Goal: Information Seeking & Learning: Learn about a topic

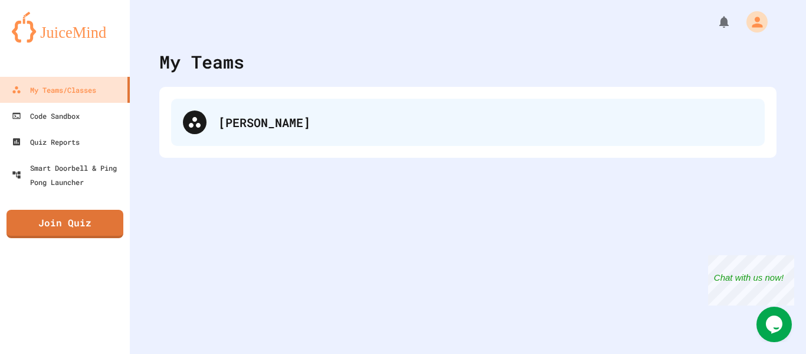
click at [378, 125] on div "[PERSON_NAME]" at bounding box center [485, 122] width 535 height 18
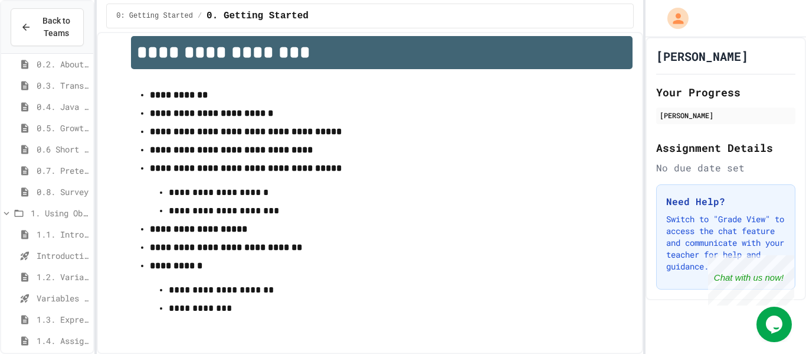
scroll to position [81, 0]
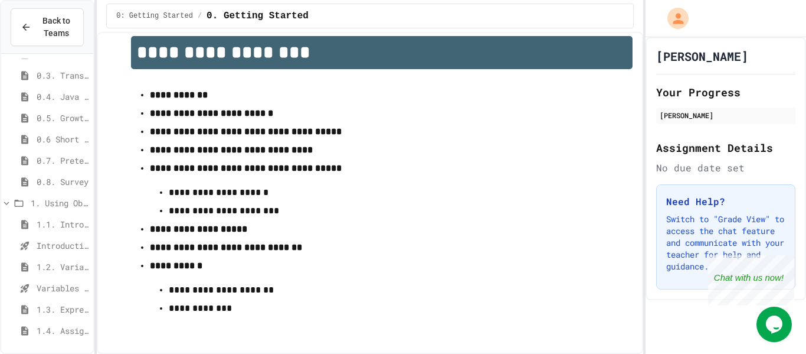
click at [73, 329] on span "1.4. Assignment and Input" at bounding box center [63, 330] width 52 height 12
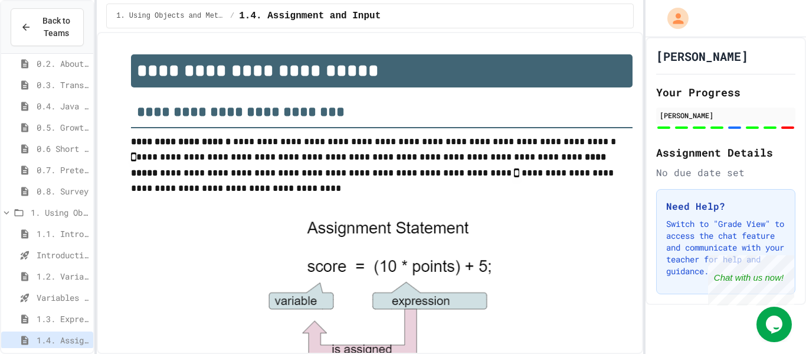
scroll to position [787, 0]
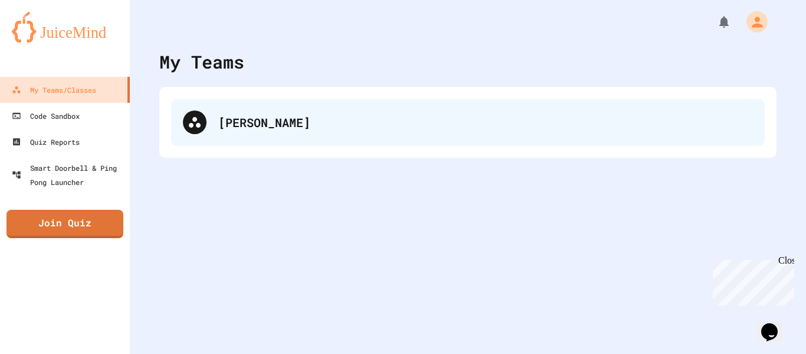
click at [312, 109] on div "[PERSON_NAME]" at bounding box center [468, 122] width 594 height 47
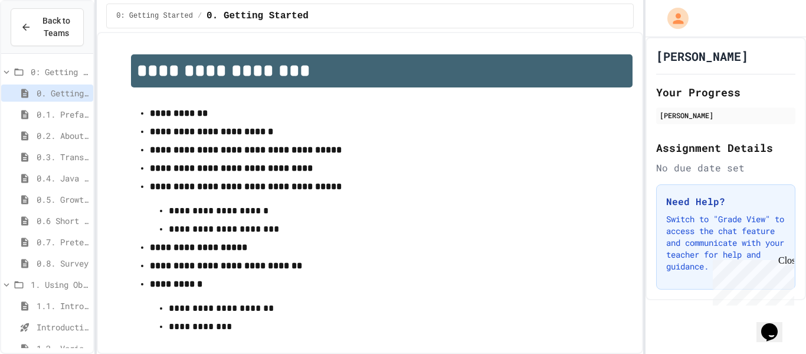
scroll to position [81, 0]
